Goal: Information Seeking & Learning: Learn about a topic

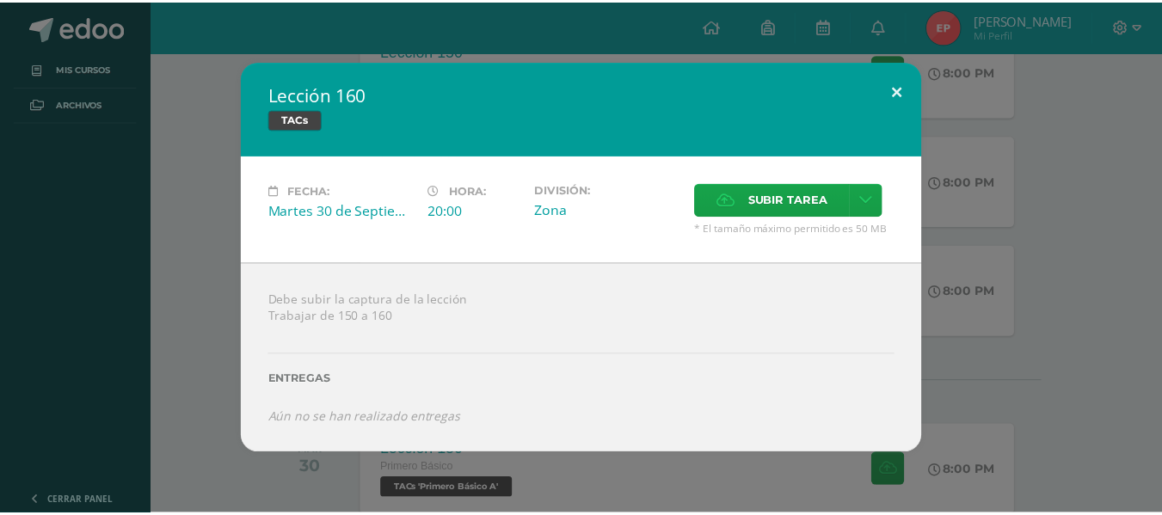
scroll to position [2036, 0]
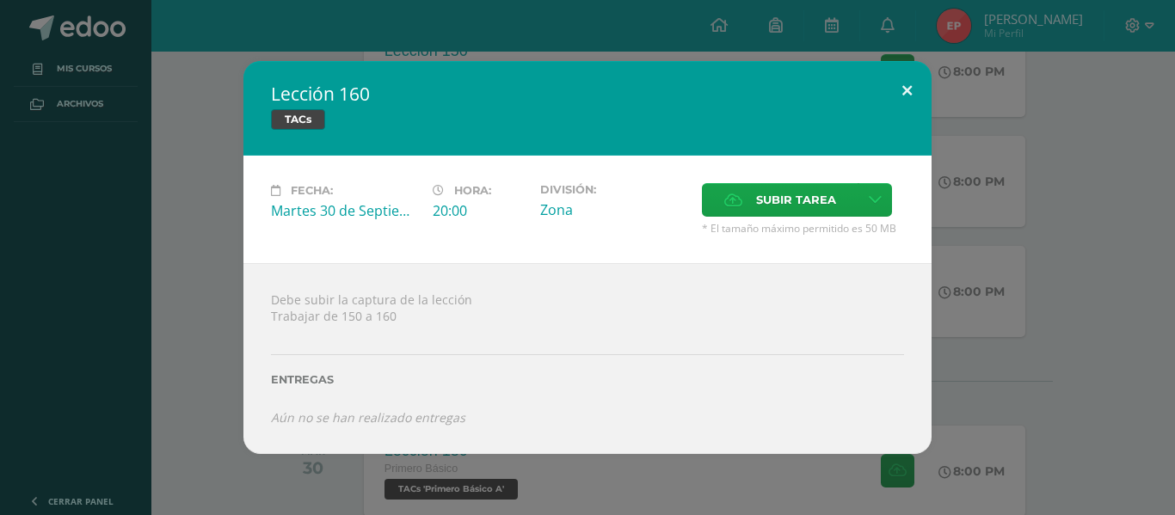
click at [909, 83] on button at bounding box center [907, 90] width 49 height 59
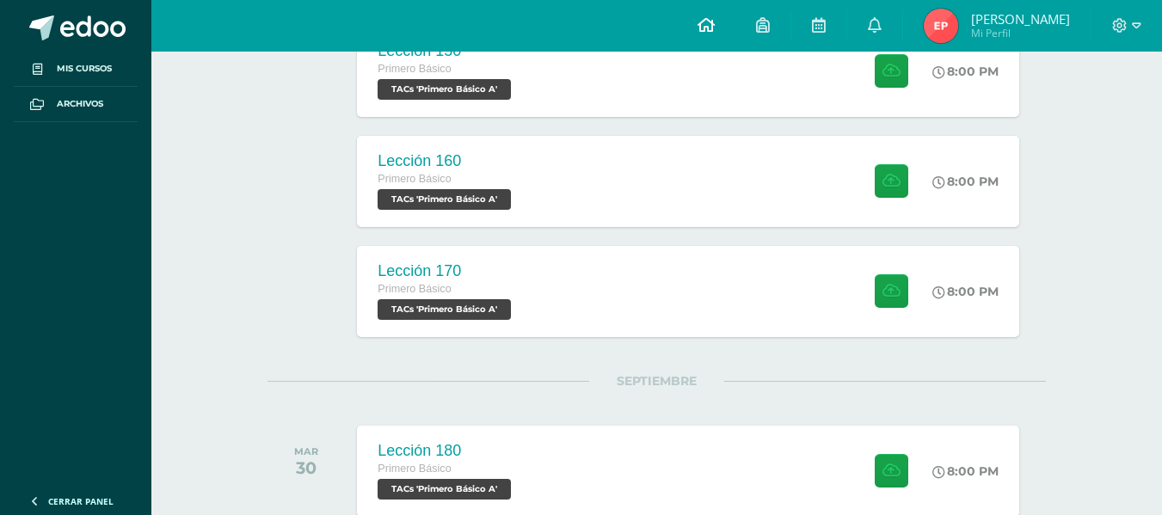
click at [715, 25] on icon at bounding box center [706, 24] width 17 height 15
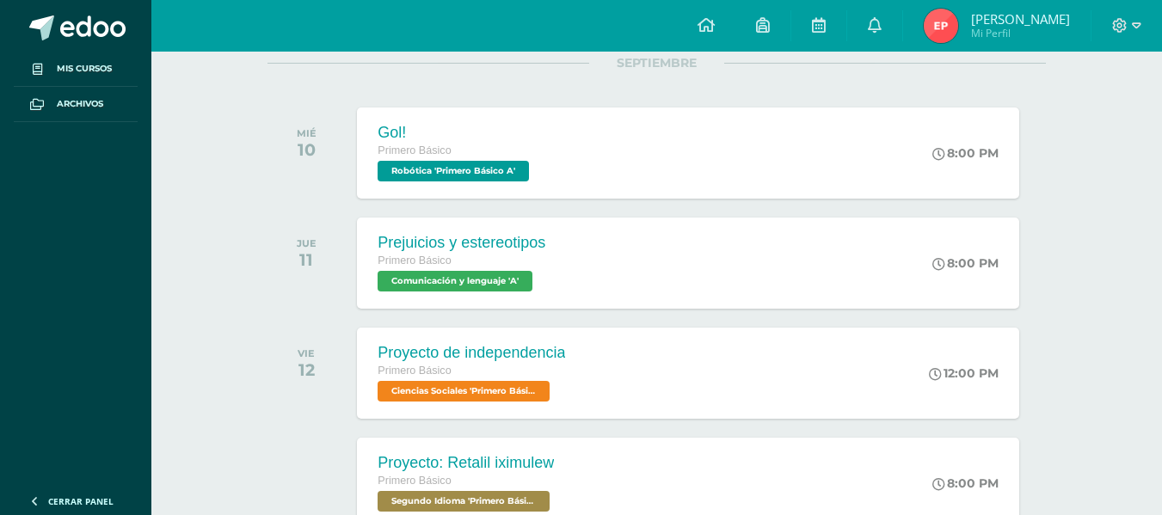
scroll to position [288, 0]
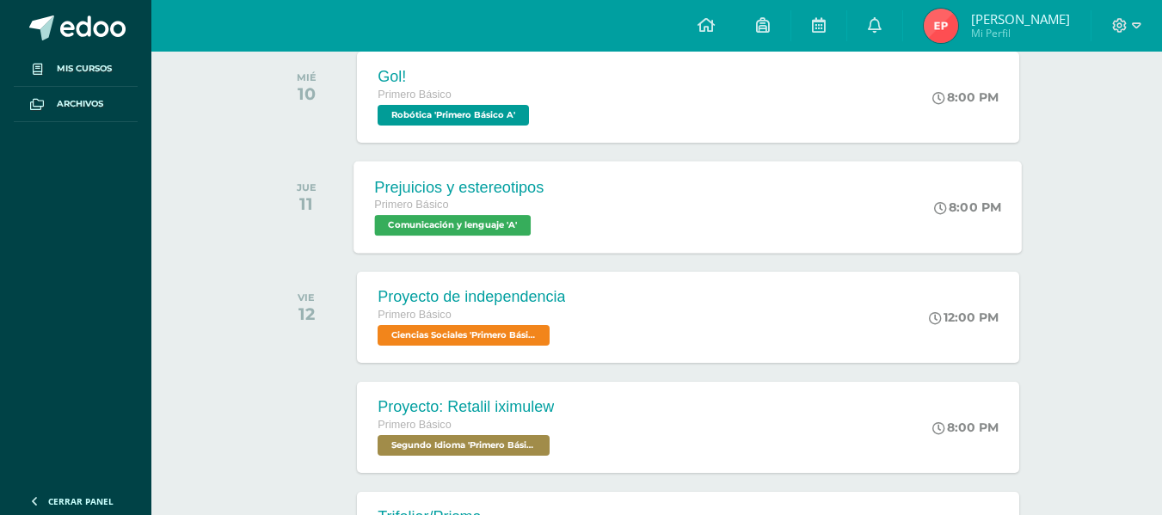
click at [888, 180] on div "Prejuicios y estereotipos Primero Básico Comunicación y lenguaje 'A' 8:00 PM Pr…" at bounding box center [688, 207] width 669 height 92
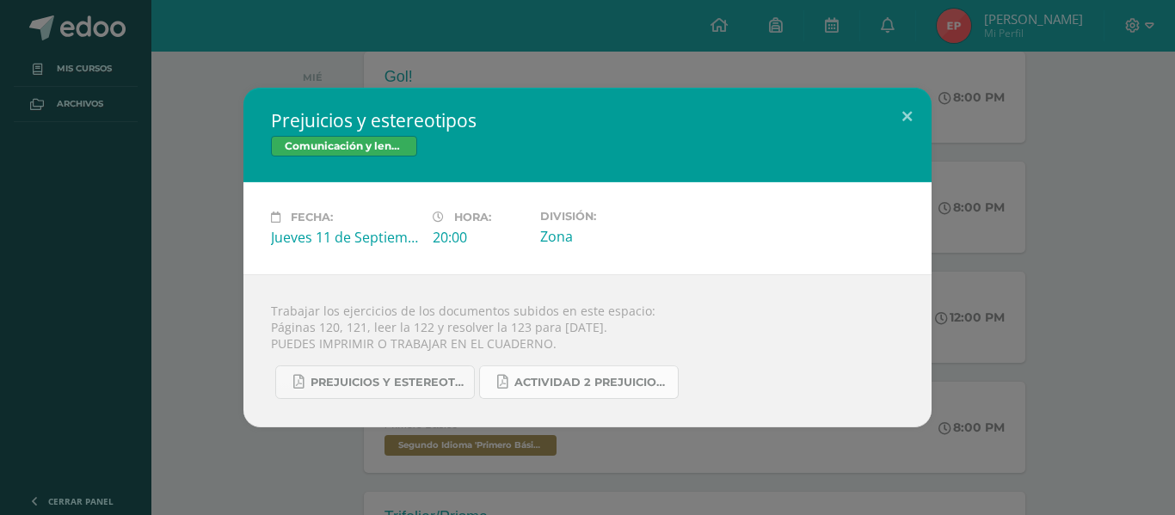
click at [563, 371] on link "Actividad 2 Prejuicios y estereotipos.pdf" at bounding box center [579, 383] width 200 height 34
click at [213, 31] on div "Prejuicios y estereotipos Comunicación y lenguaje Fecha: Jueves 11 de Septiembr…" at bounding box center [587, 257] width 1175 height 515
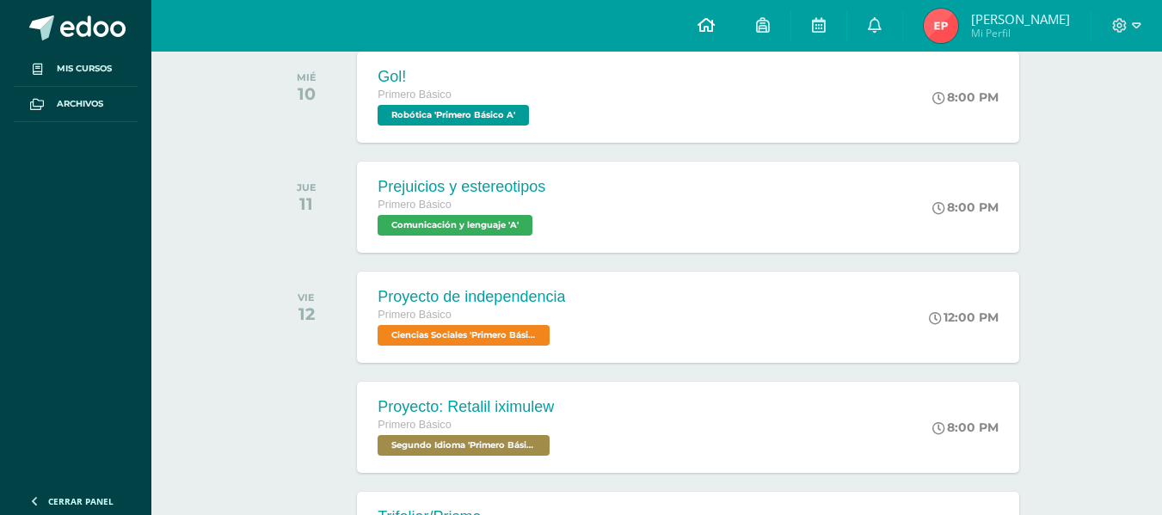
click at [715, 22] on icon at bounding box center [706, 24] width 17 height 15
click at [715, 27] on icon at bounding box center [706, 24] width 17 height 15
